Goal: Information Seeking & Learning: Learn about a topic

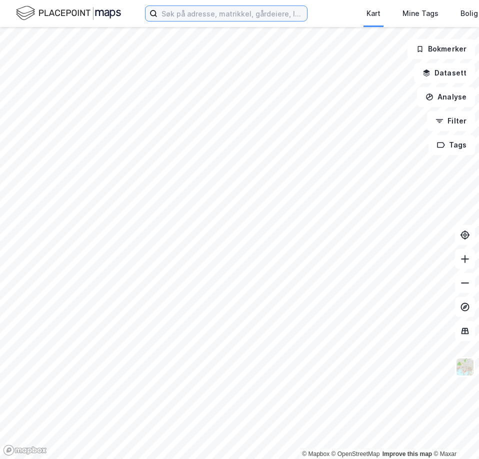
click at [176, 17] on input at bounding box center [231, 13] width 149 height 15
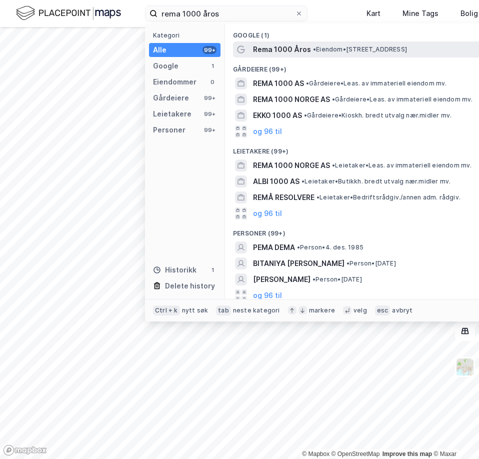
click at [282, 46] on span "Rema 1000 Åros" at bounding box center [282, 49] width 58 height 12
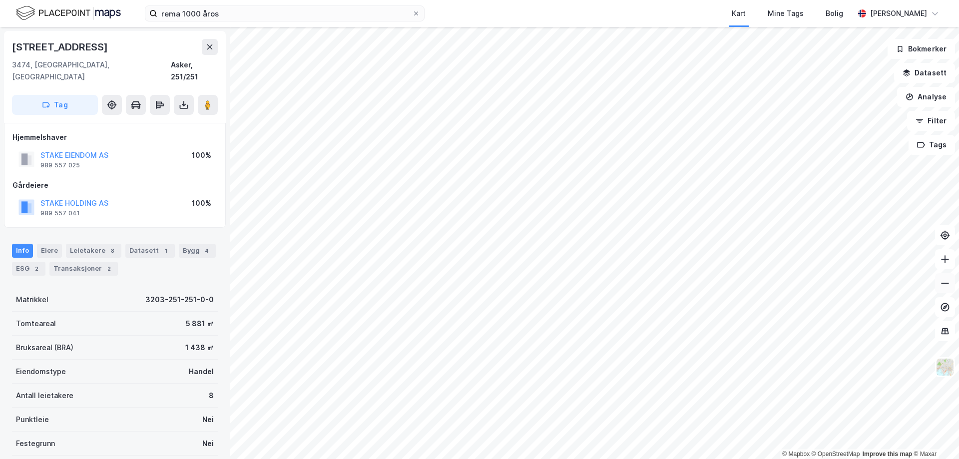
click at [478, 290] on button at bounding box center [945, 283] width 20 height 20
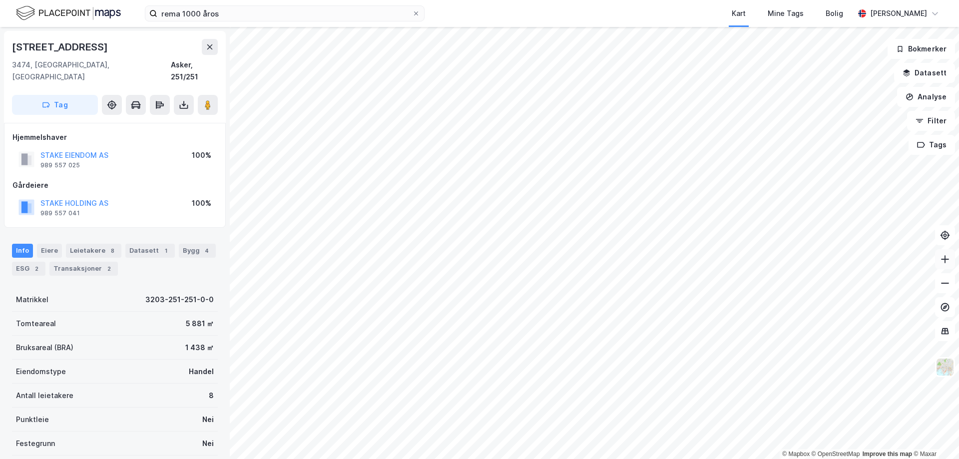
click at [478, 263] on icon at bounding box center [945, 259] width 10 height 10
click at [210, 100] on image at bounding box center [208, 105] width 6 height 10
click at [478, 282] on icon at bounding box center [945, 283] width 10 height 10
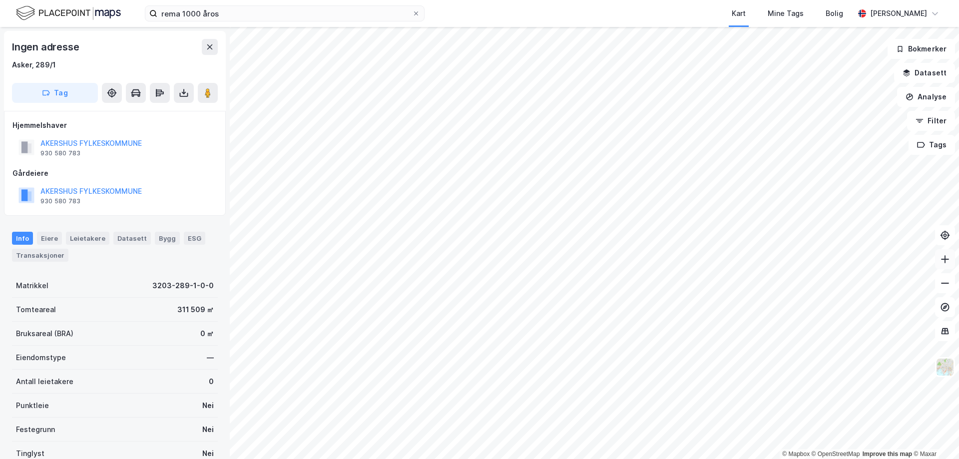
click at [478, 261] on icon at bounding box center [945, 259] width 10 height 10
click at [478, 264] on icon at bounding box center [945, 259] width 10 height 10
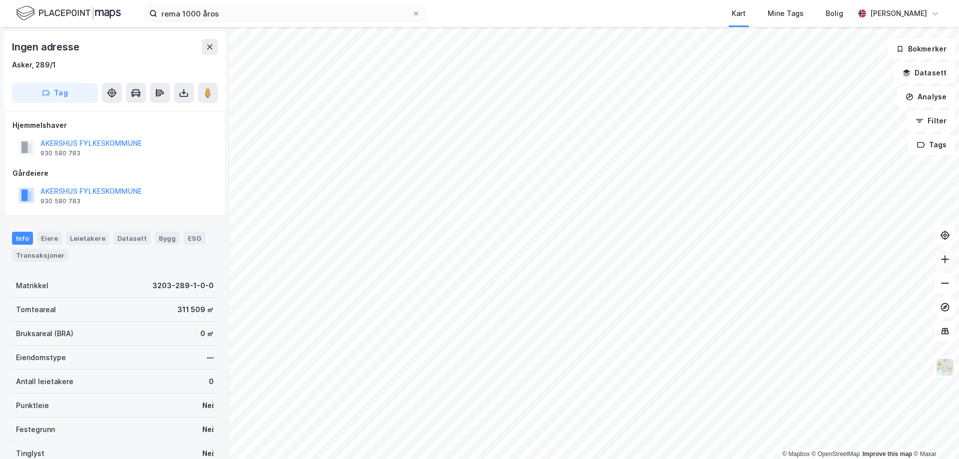
click at [478, 263] on button at bounding box center [945, 259] width 20 height 20
click at [478, 282] on icon at bounding box center [945, 283] width 10 height 10
click at [478, 287] on icon at bounding box center [945, 283] width 10 height 10
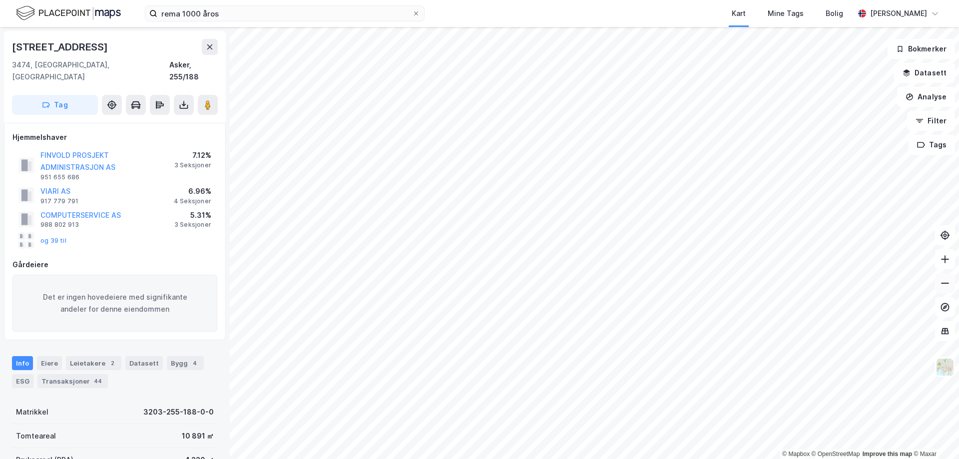
click at [478, 283] on icon at bounding box center [945, 283] width 8 height 1
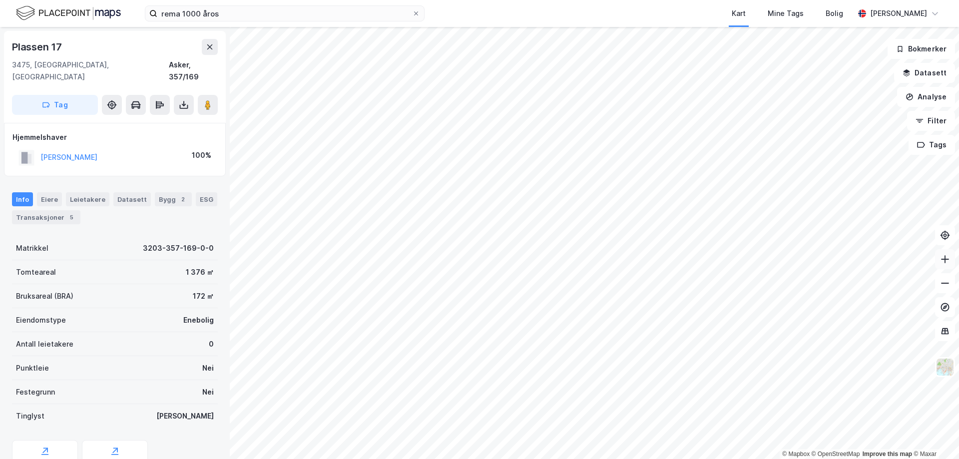
click at [478, 258] on button at bounding box center [945, 259] width 20 height 20
click at [478, 291] on button at bounding box center [945, 283] width 20 height 20
click at [478, 287] on icon at bounding box center [945, 283] width 10 height 10
click at [478, 282] on icon at bounding box center [945, 283] width 10 height 10
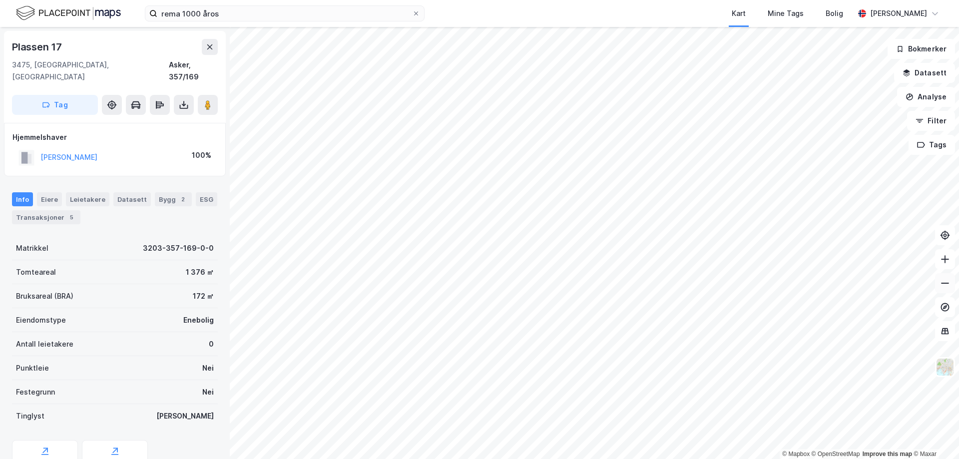
click at [478, 282] on icon at bounding box center [945, 283] width 10 height 10
click at [478, 265] on button at bounding box center [945, 259] width 20 height 20
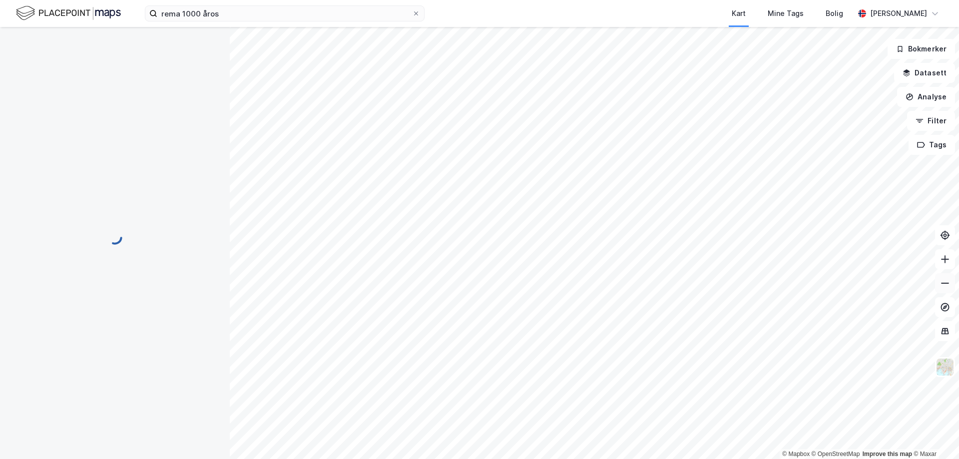
click at [478, 289] on button at bounding box center [945, 283] width 20 height 20
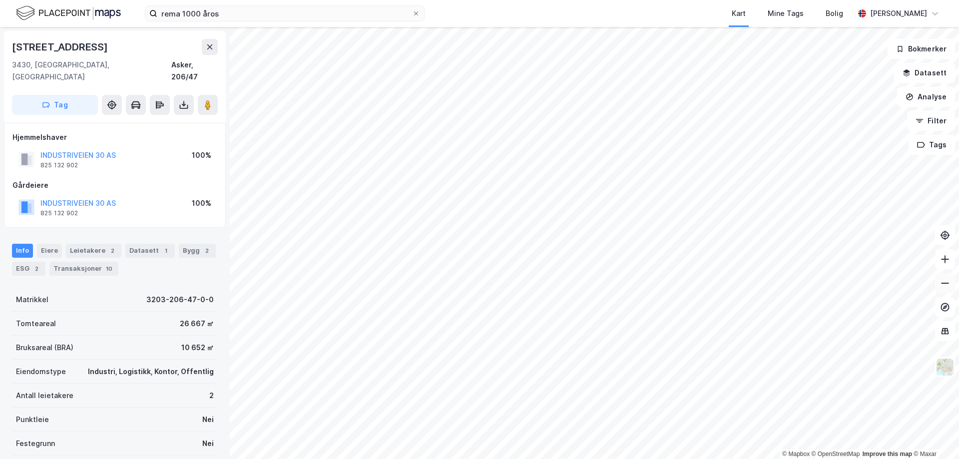
click at [478, 289] on button at bounding box center [945, 283] width 20 height 20
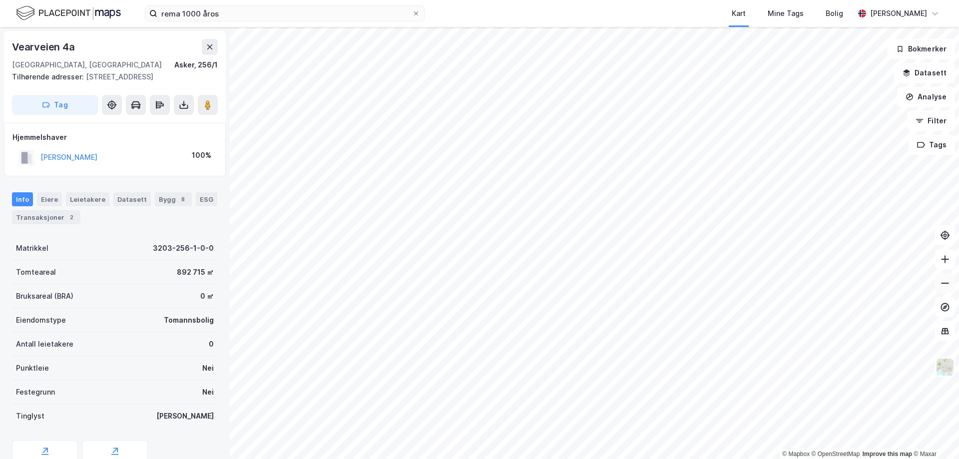
click at [478, 285] on icon at bounding box center [945, 283] width 10 height 10
click at [478, 291] on button at bounding box center [945, 283] width 20 height 20
click at [478, 288] on button at bounding box center [945, 283] width 20 height 20
click at [478, 286] on icon at bounding box center [945, 283] width 10 height 10
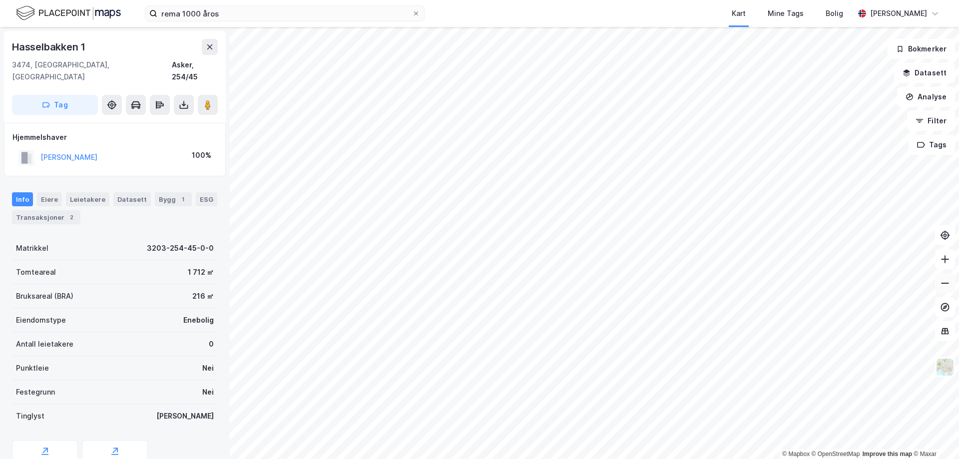
click at [478, 286] on icon at bounding box center [945, 283] width 10 height 10
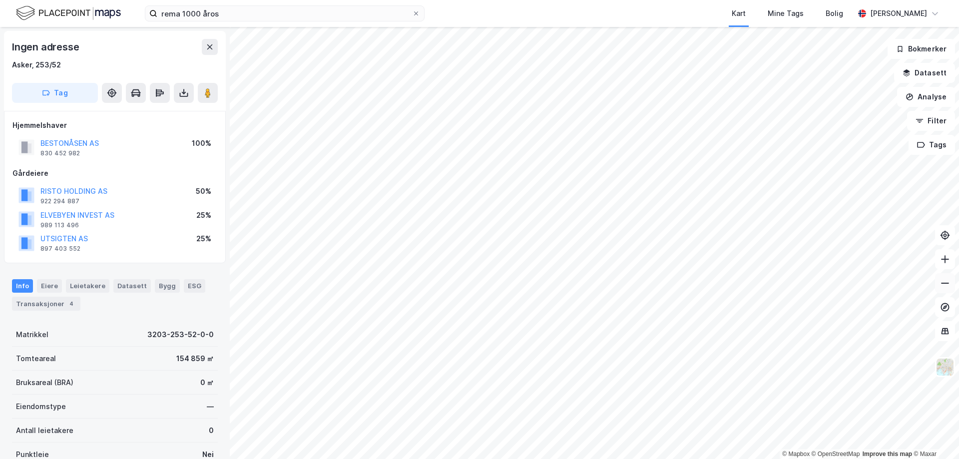
click at [478, 285] on button at bounding box center [945, 283] width 20 height 20
click at [478, 257] on icon at bounding box center [945, 259] width 10 height 10
click at [478, 279] on button at bounding box center [945, 283] width 20 height 20
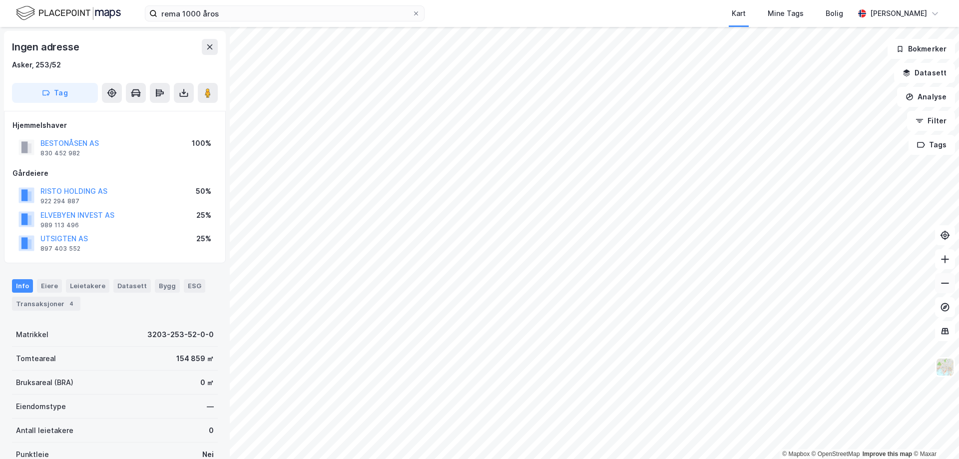
click at [478, 279] on button at bounding box center [945, 283] width 20 height 20
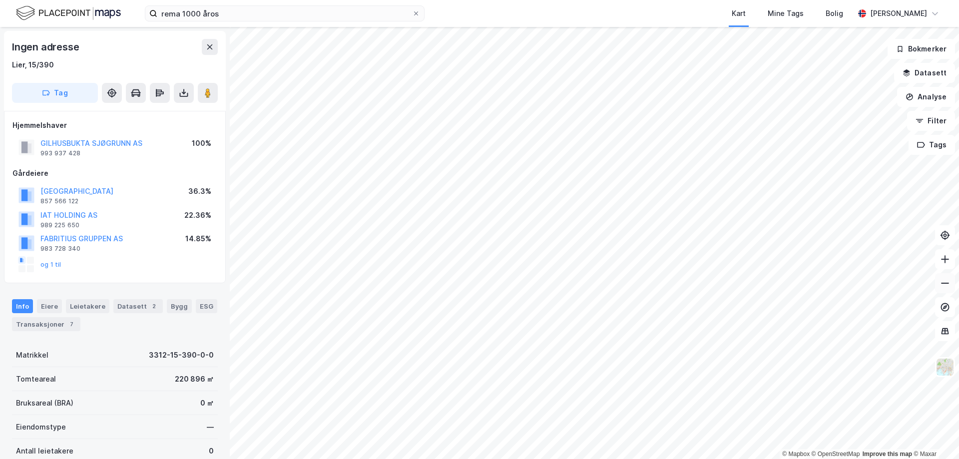
click at [478, 283] on icon at bounding box center [945, 283] width 8 height 1
click at [478, 284] on icon at bounding box center [945, 283] width 10 height 10
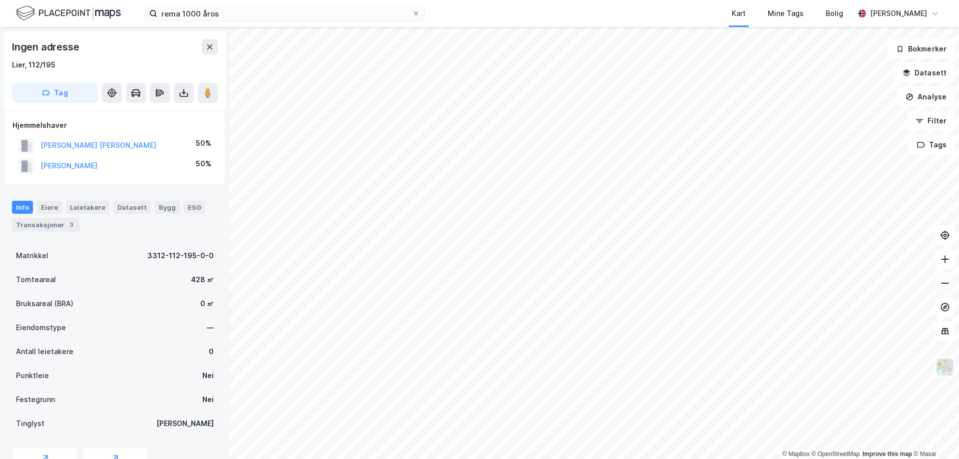
click at [478, 279] on icon at bounding box center [945, 283] width 10 height 10
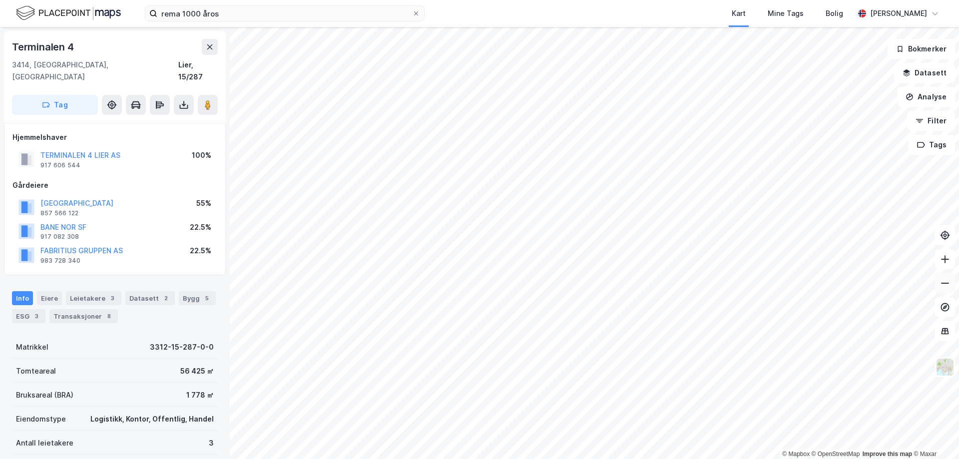
click at [478, 284] on icon at bounding box center [945, 283] width 10 height 10
click at [478, 263] on icon at bounding box center [945, 259] width 10 height 10
click at [478, 290] on button at bounding box center [945, 283] width 20 height 20
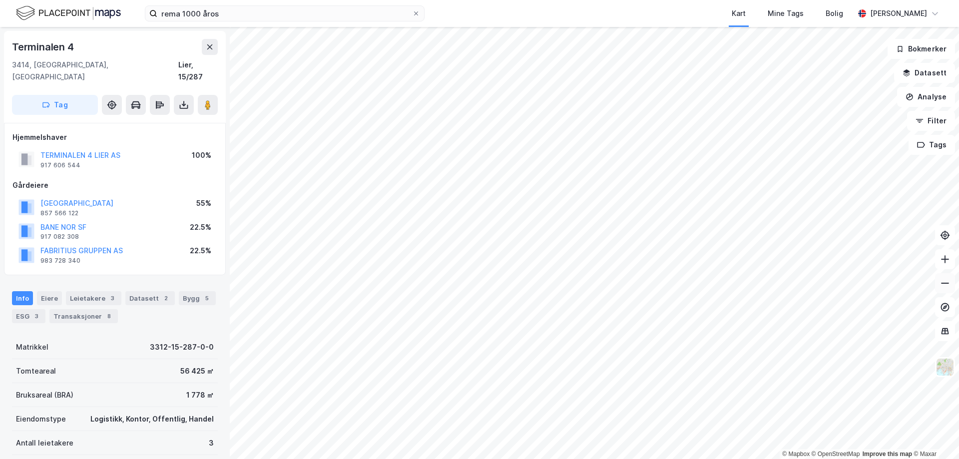
click at [478, 288] on icon at bounding box center [945, 283] width 10 height 10
click at [478, 261] on icon at bounding box center [945, 259] width 10 height 10
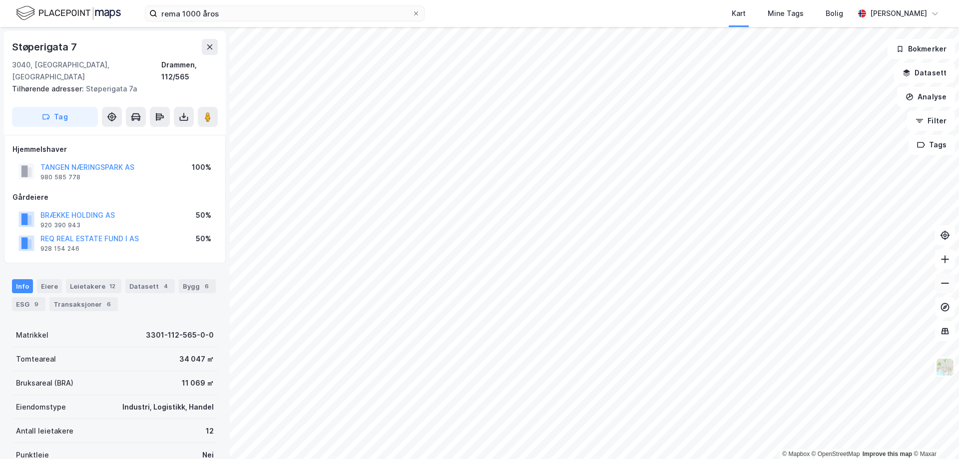
click at [478, 291] on button at bounding box center [945, 283] width 20 height 20
click at [478, 280] on icon at bounding box center [945, 283] width 10 height 10
click at [478, 279] on icon at bounding box center [945, 283] width 10 height 10
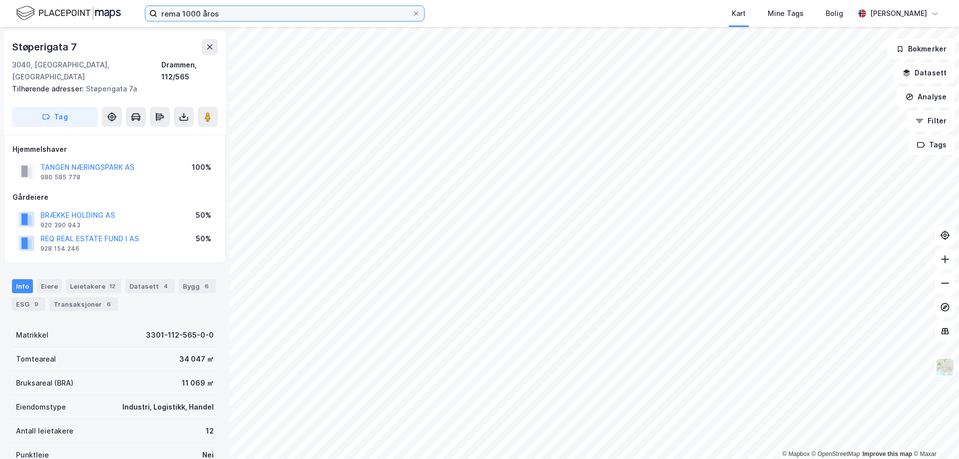
click at [253, 16] on input "rema 1000 åros" at bounding box center [284, 13] width 255 height 15
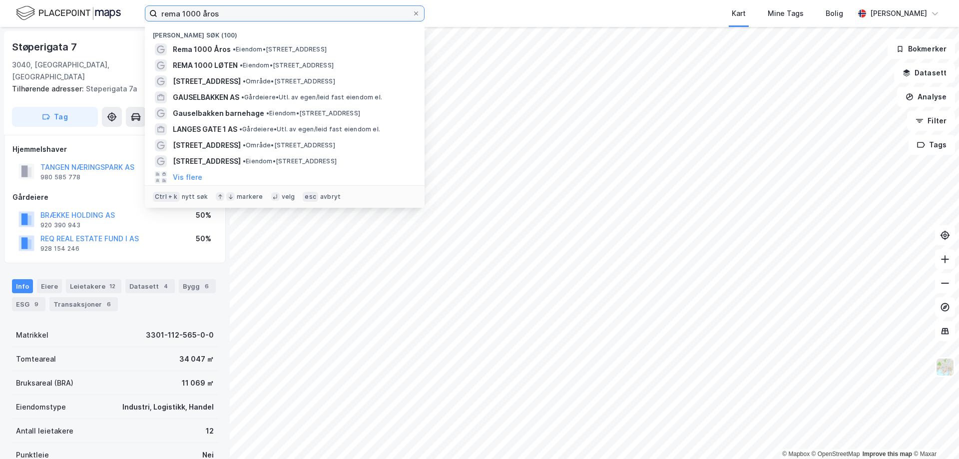
click at [253, 16] on input "rema 1000 åros" at bounding box center [284, 13] width 255 height 15
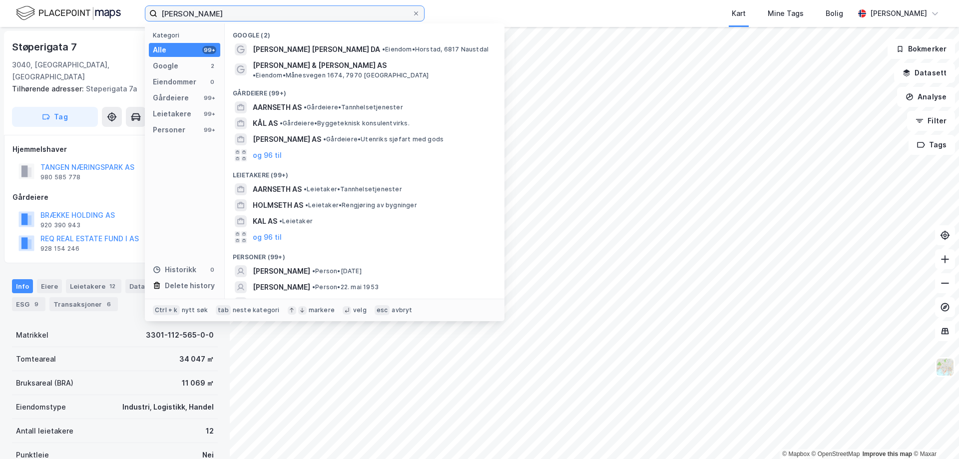
type input "[PERSON_NAME]"
